Goal: Check status: Check status

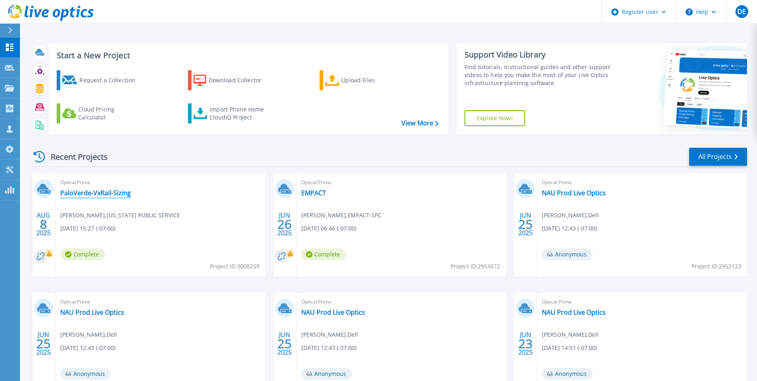
click at [118, 191] on link "PaloVerde-VxRail-Sizing" at bounding box center [95, 193] width 71 height 8
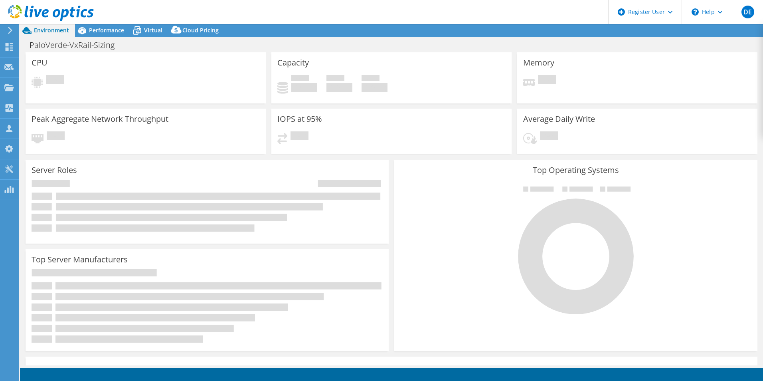
select select "USD"
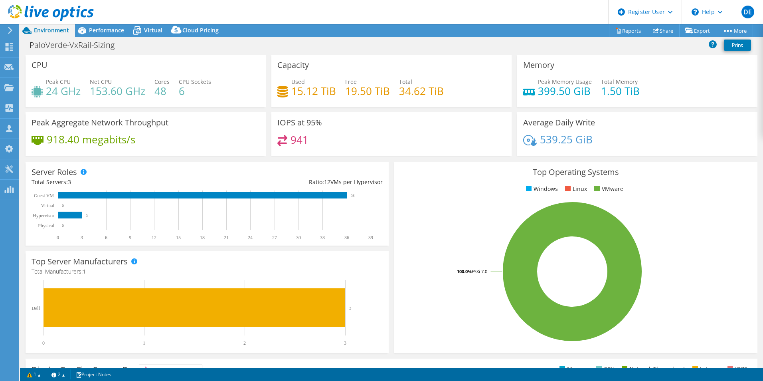
click at [300, 140] on h4 "941" at bounding box center [299, 139] width 18 height 9
drag, startPoint x: 300, startPoint y: 140, endPoint x: 314, endPoint y: 142, distance: 13.3
click at [314, 142] on div "941" at bounding box center [391, 143] width 228 height 17
